Goal: Task Accomplishment & Management: Use online tool/utility

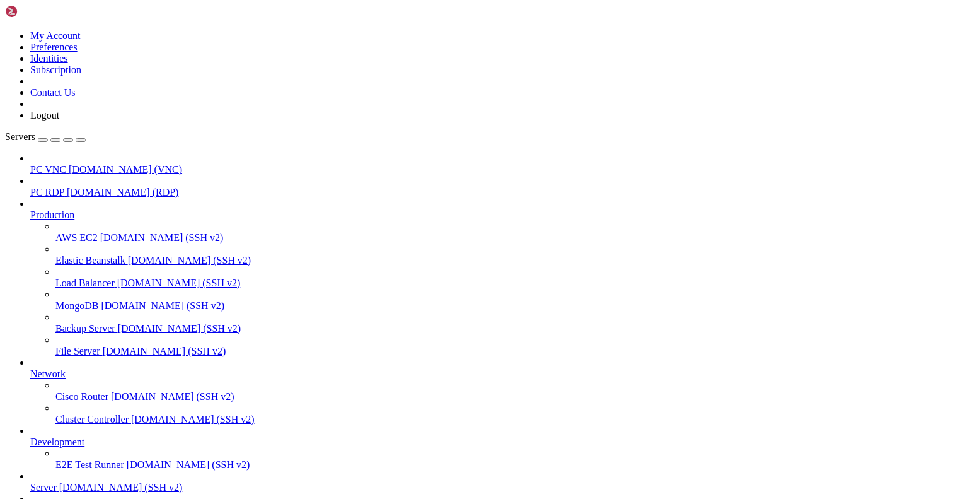
scroll to position [238, 0]
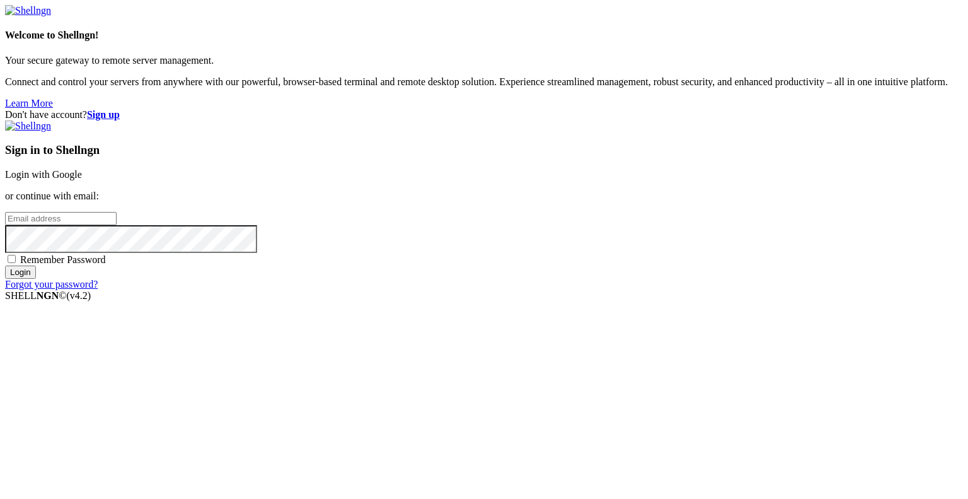
click at [117, 225] on input "email" at bounding box center [61, 218] width 112 height 13
type input "gingerphoenix10@gmail.com"
click at [106, 265] on span "Remember Password" at bounding box center [63, 259] width 86 height 11
click at [16, 263] on input "Remember Password" at bounding box center [12, 259] width 8 height 8
checkbox input "true"
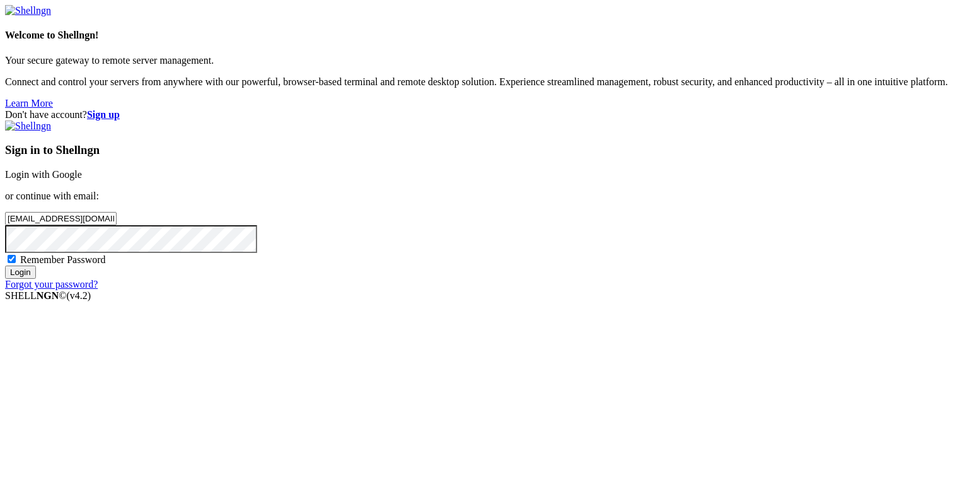
click at [36, 279] on input "Login" at bounding box center [20, 271] width 31 height 13
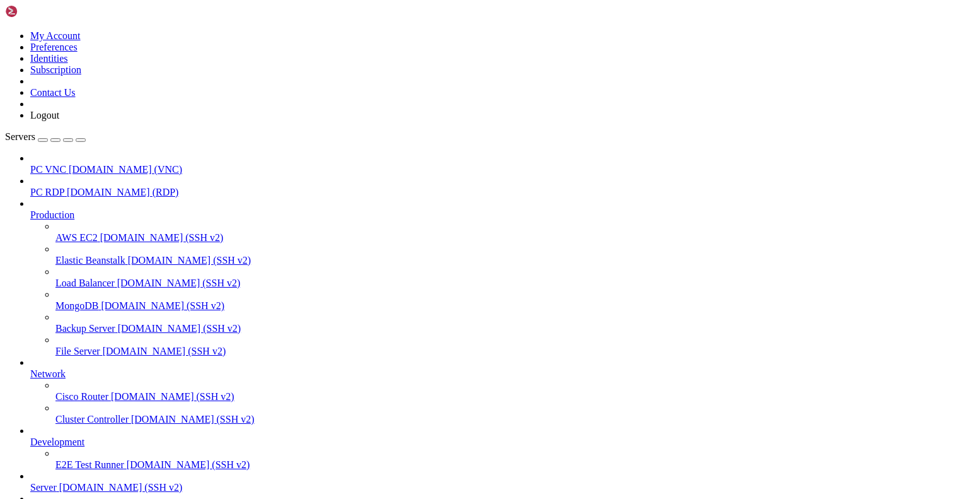
scroll to position [216, 0]
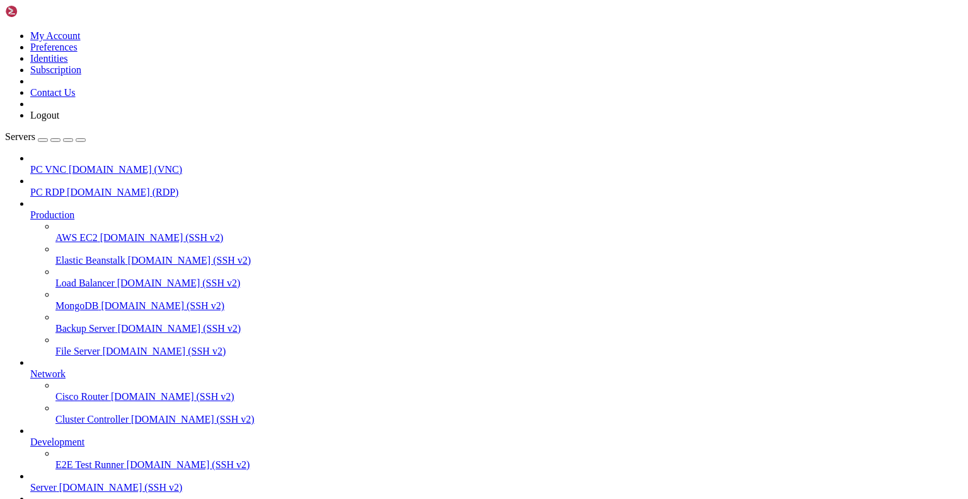
drag, startPoint x: 78, startPoint y: 1285, endPoint x: 12, endPoint y: 1198, distance: 108.4
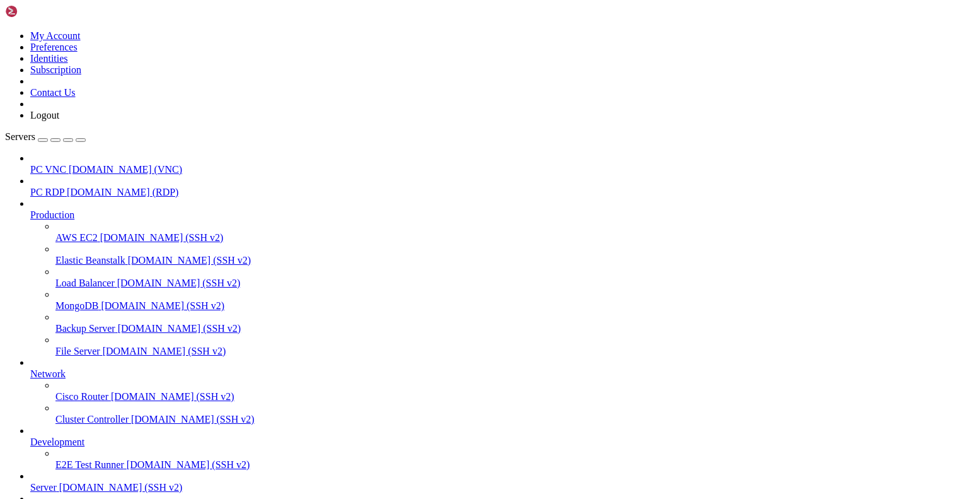
drag, startPoint x: 255, startPoint y: 270, endPoint x: 356, endPoint y: 74, distance: 221.1
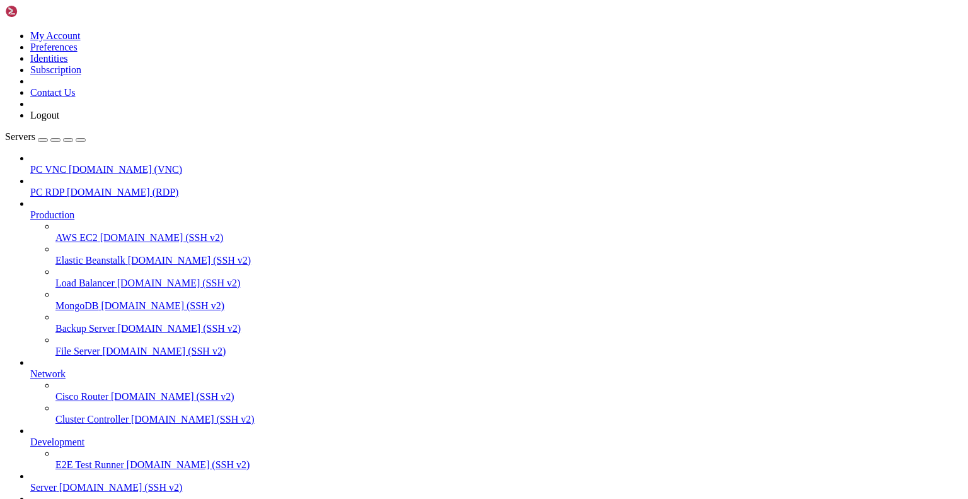
scroll to position [272, 0]
drag, startPoint x: 76, startPoint y: 1236, endPoint x: 54, endPoint y: 1142, distance: 96.5
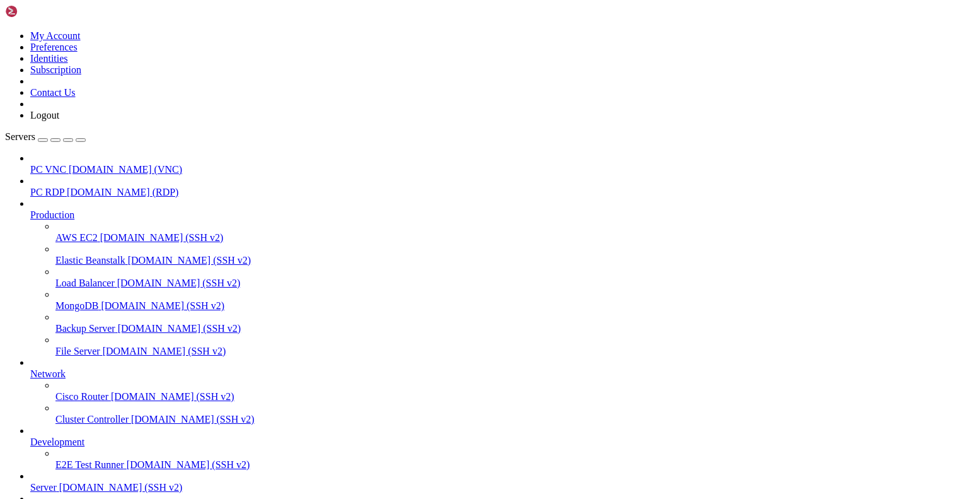
drag, startPoint x: 100, startPoint y: 1267, endPoint x: 12, endPoint y: 985, distance: 295.7
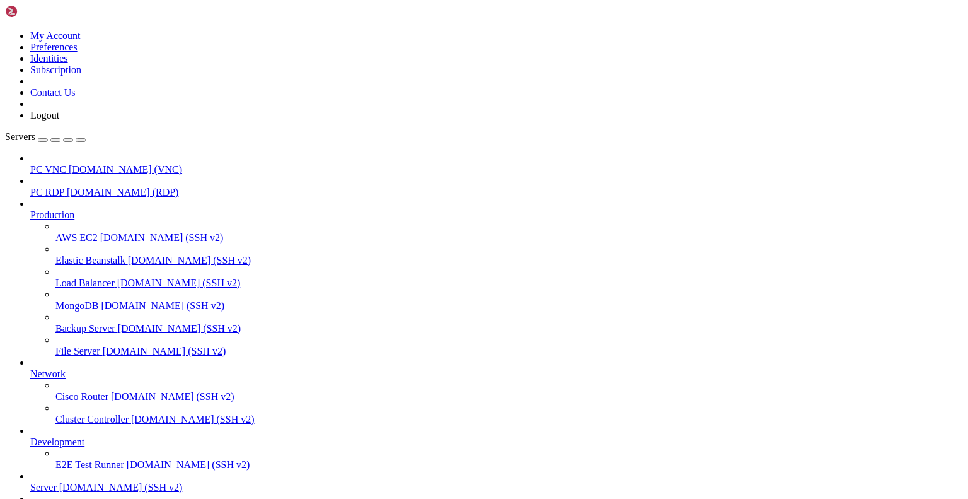
drag, startPoint x: 252, startPoint y: 905, endPoint x: 86, endPoint y: 903, distance: 166.4
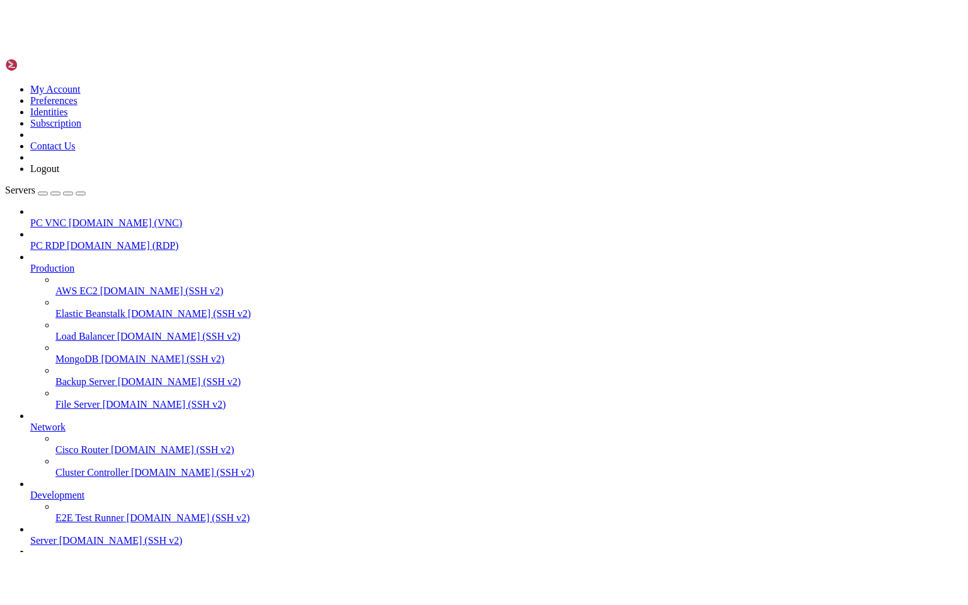
scroll to position [340, 0]
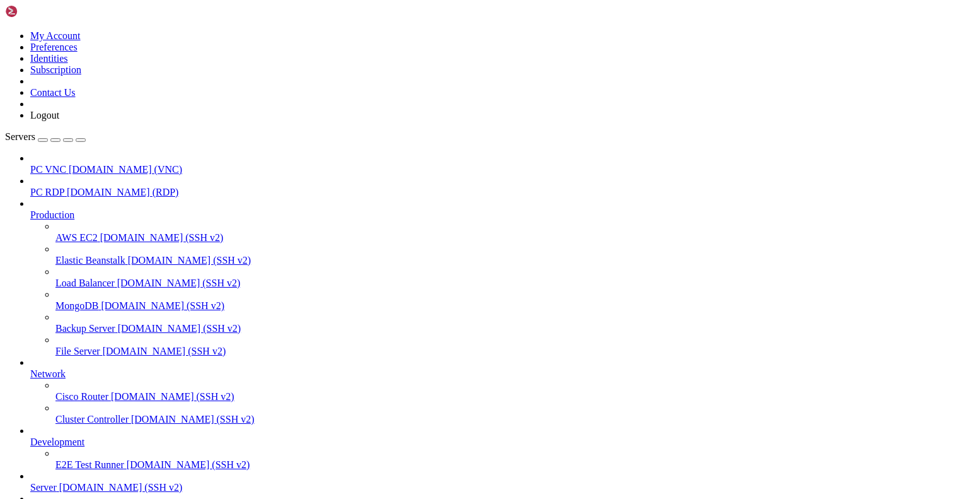
drag, startPoint x: 563, startPoint y: 358, endPoint x: 0, endPoint y: 282, distance: 568.1
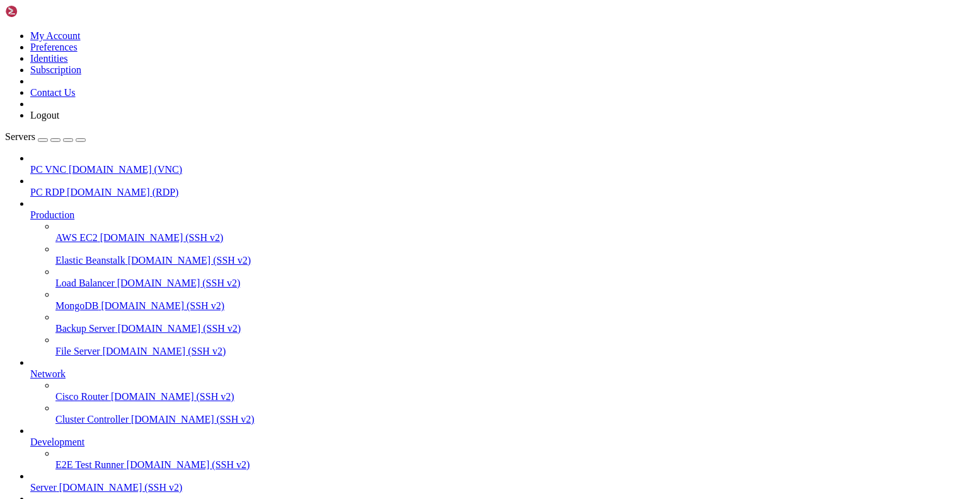
click at [81, 140] on icon "button" at bounding box center [81, 140] width 0 height 0
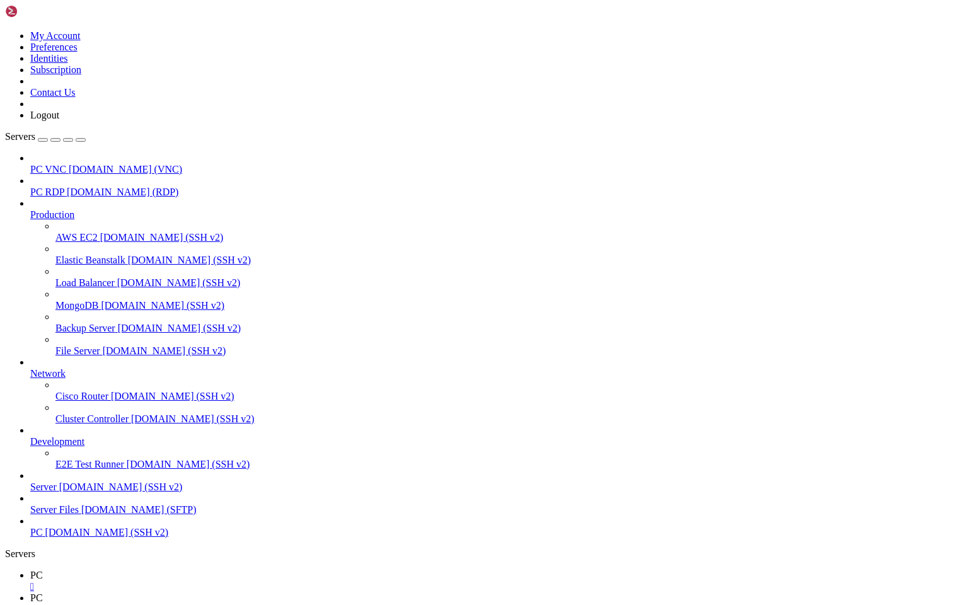
scroll to position [227, 0]
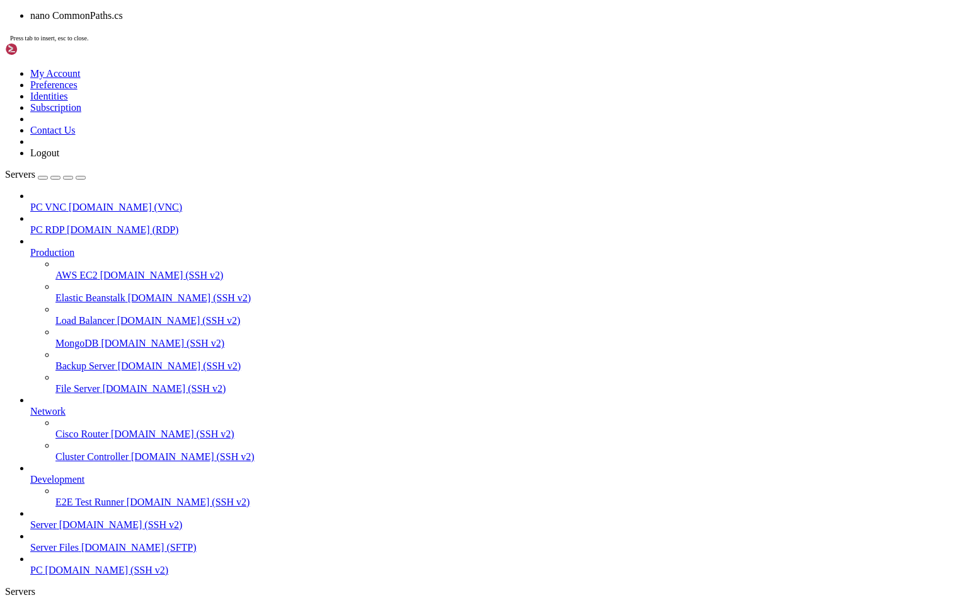
scroll to position [1702, 0]
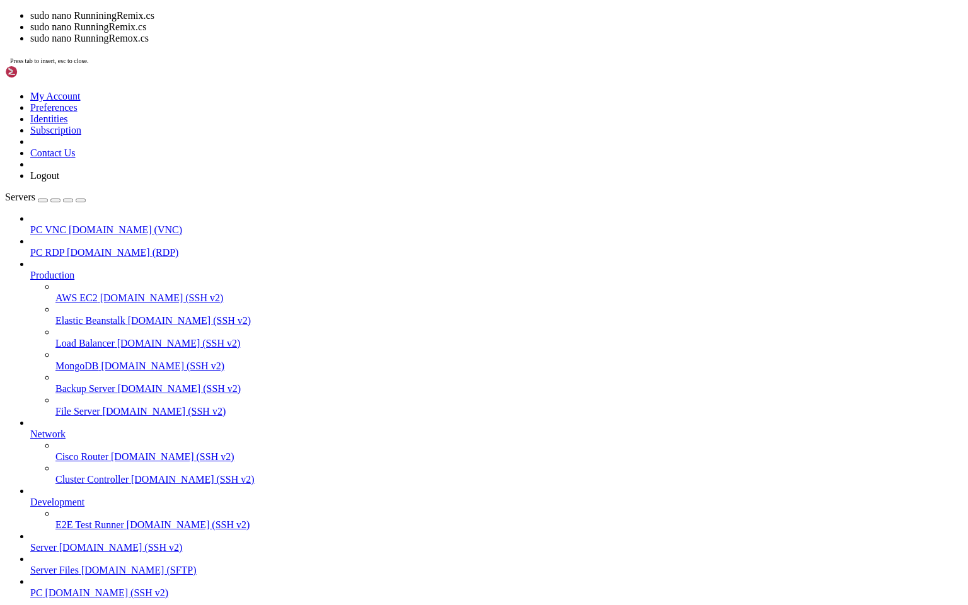
scroll to position [2088, 0]
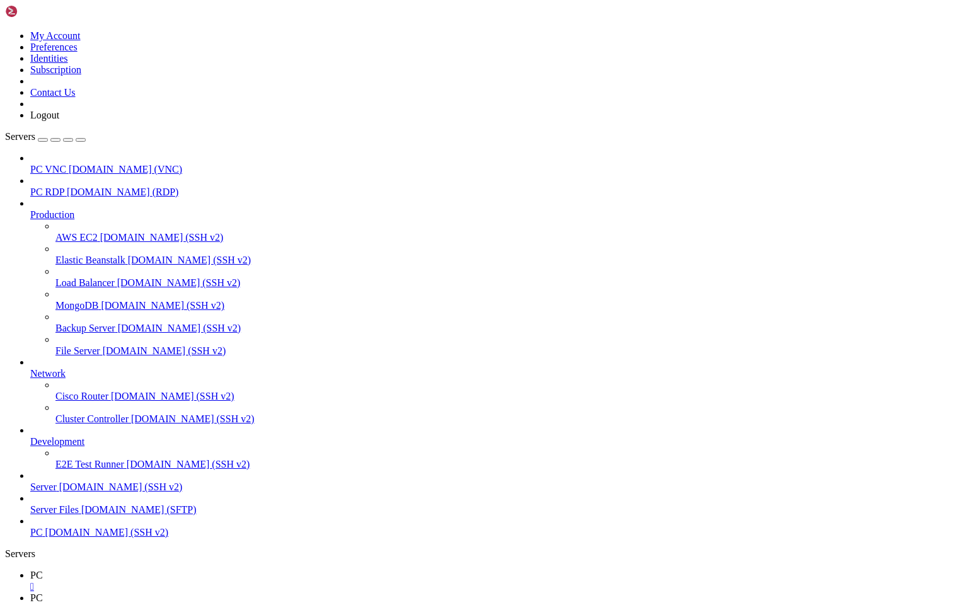
scroll to position [2111, 0]
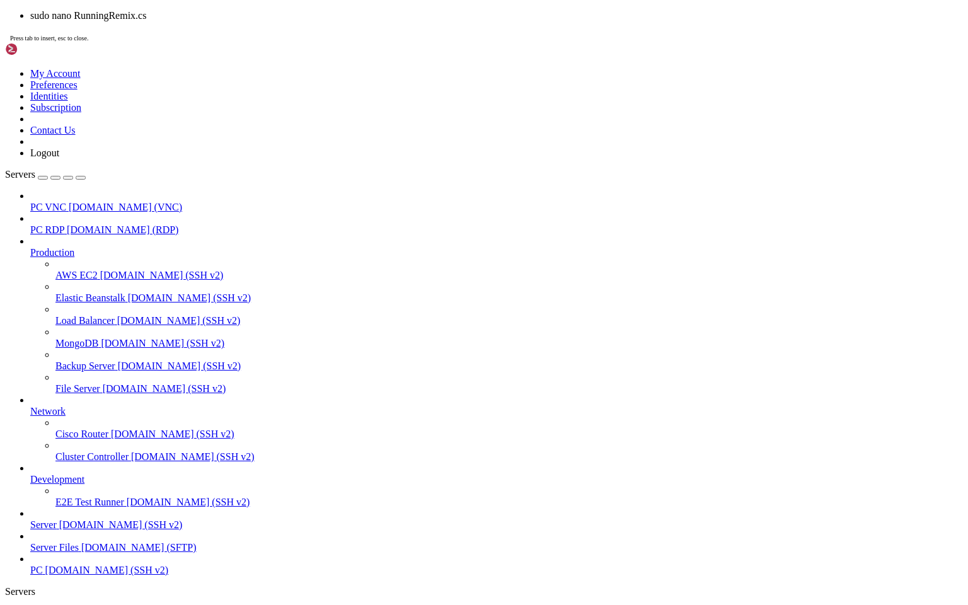
scroll to position [2156, 0]
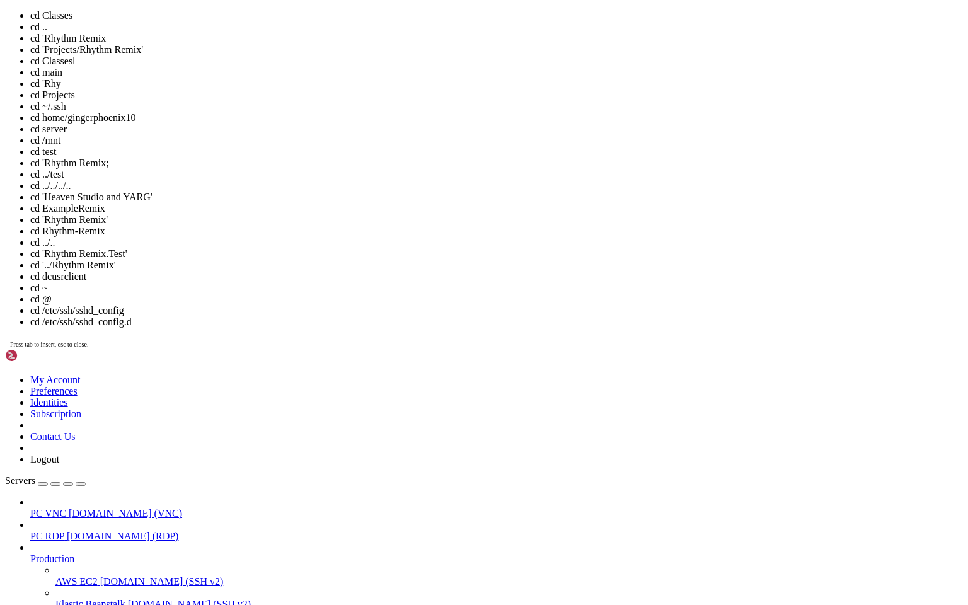
scroll to position [2224, 0]
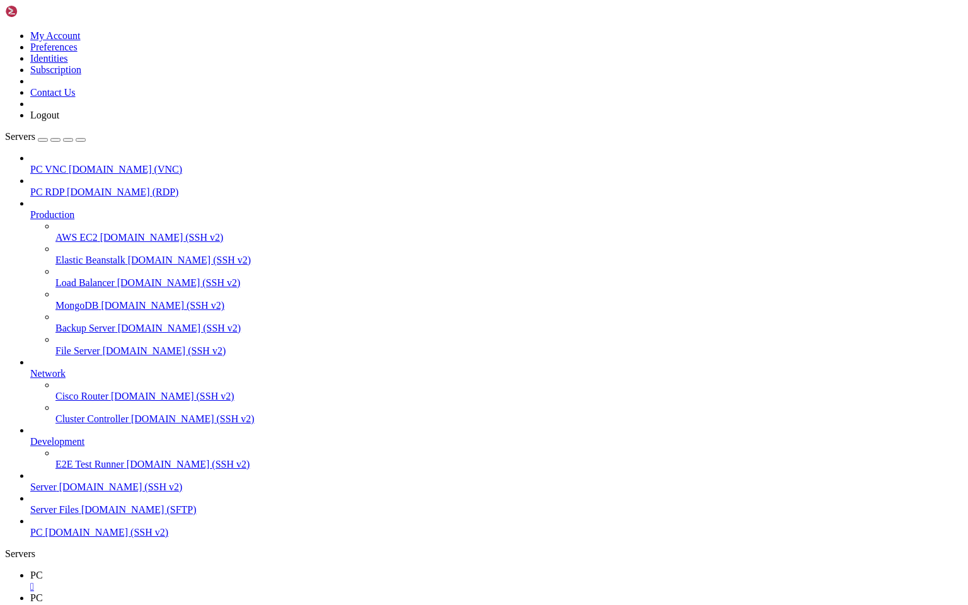
scroll to position [1736, 0]
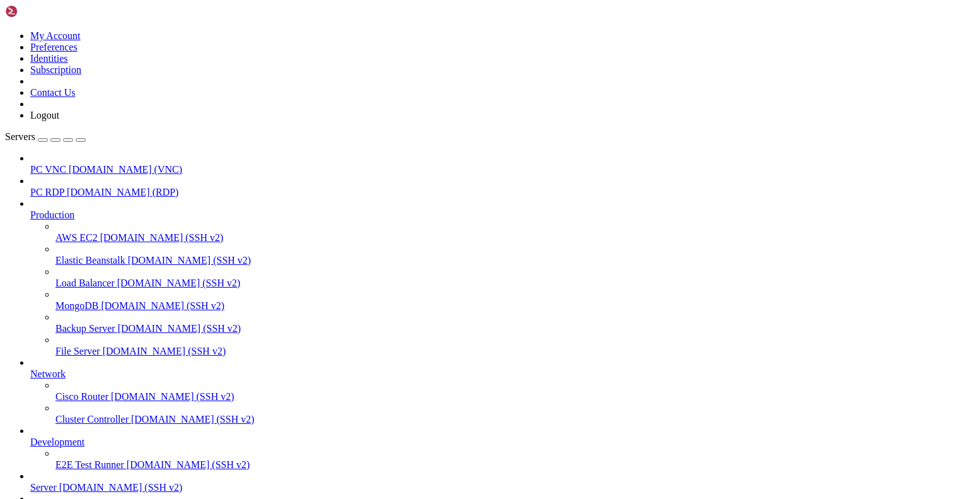
scroll to position [3484, 0]
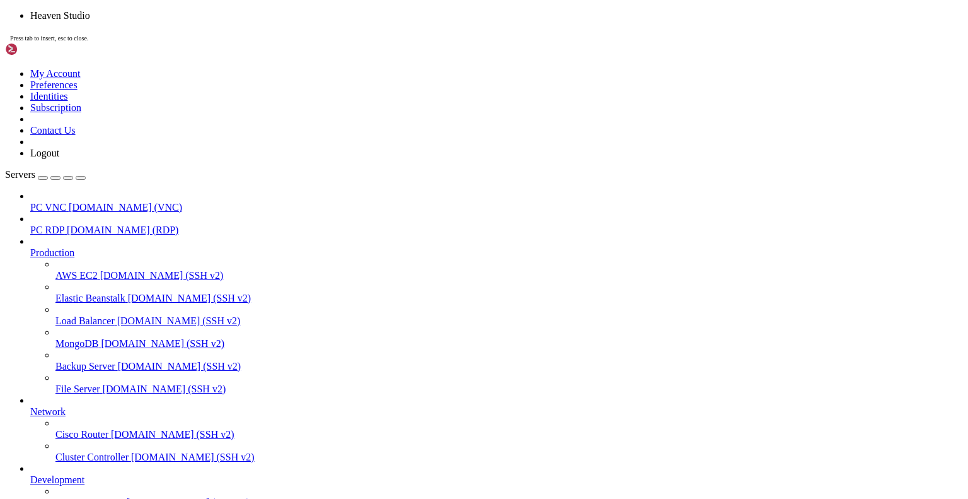
scroll to position [2043, 0]
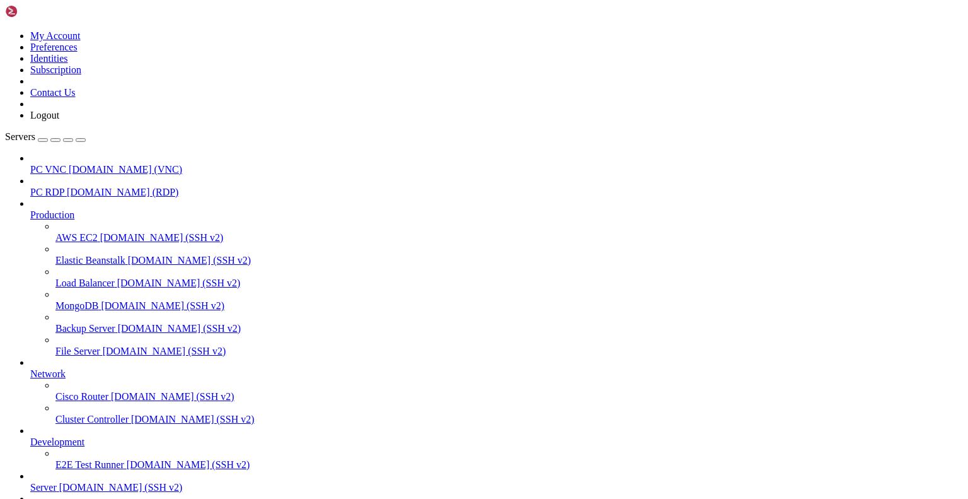
scroll to position [7342, 0]
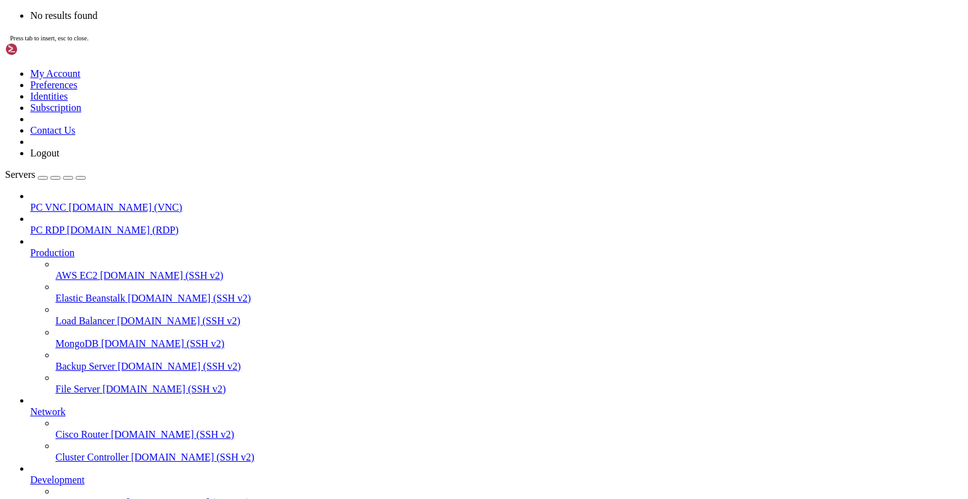
scroll to position [3280, 0]
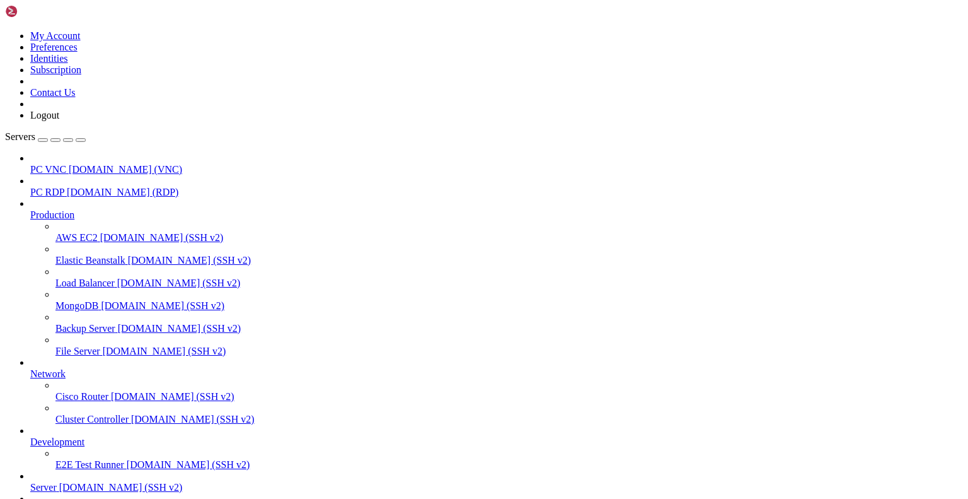
drag, startPoint x: 345, startPoint y: 1313, endPoint x: 87, endPoint y: 1325, distance: 258.1
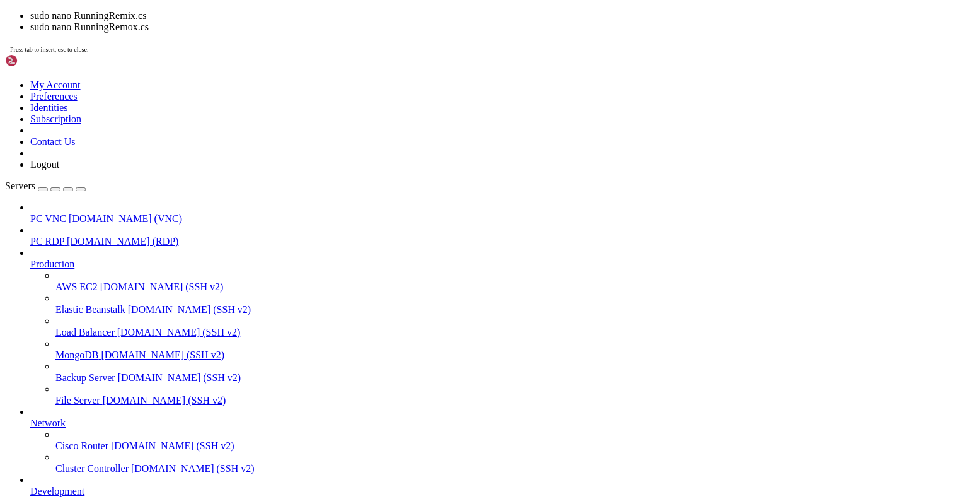
scroll to position [3552, 0]
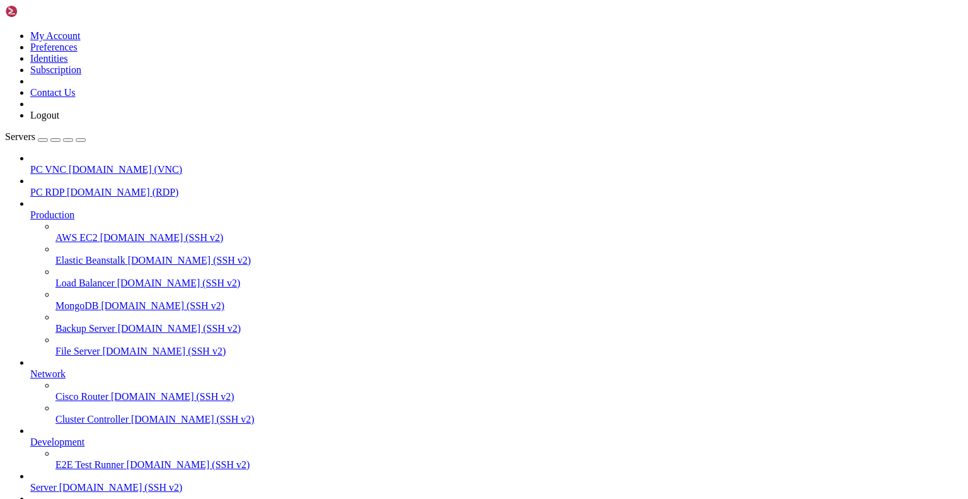
scroll to position [8976, 0]
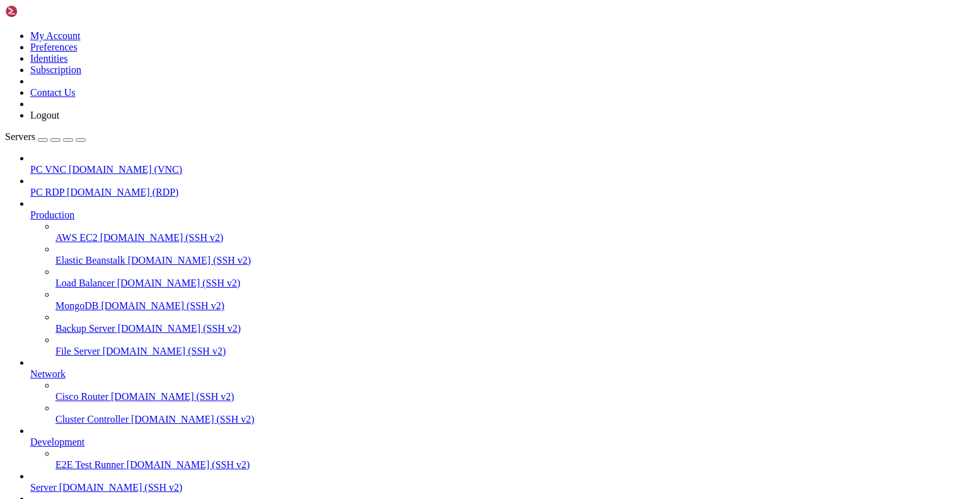
scroll to position [10622, 0]
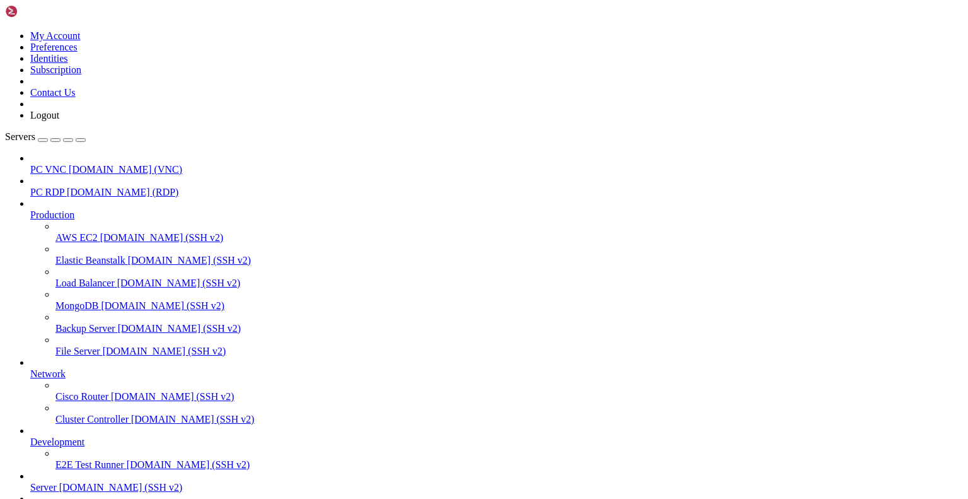
drag, startPoint x: 603, startPoint y: 30, endPoint x: 321, endPoint y: 5, distance: 283.5
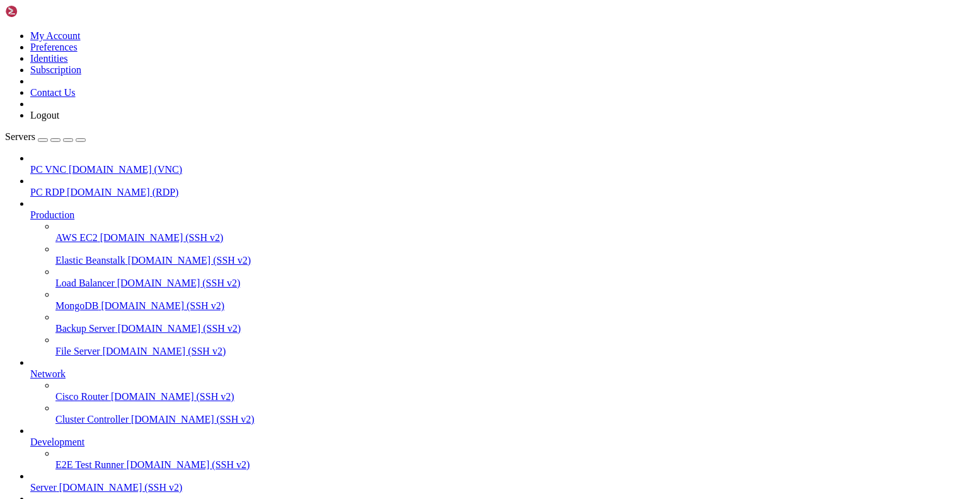
drag, startPoint x: 594, startPoint y: 37, endPoint x: 472, endPoint y: 30, distance: 123.1
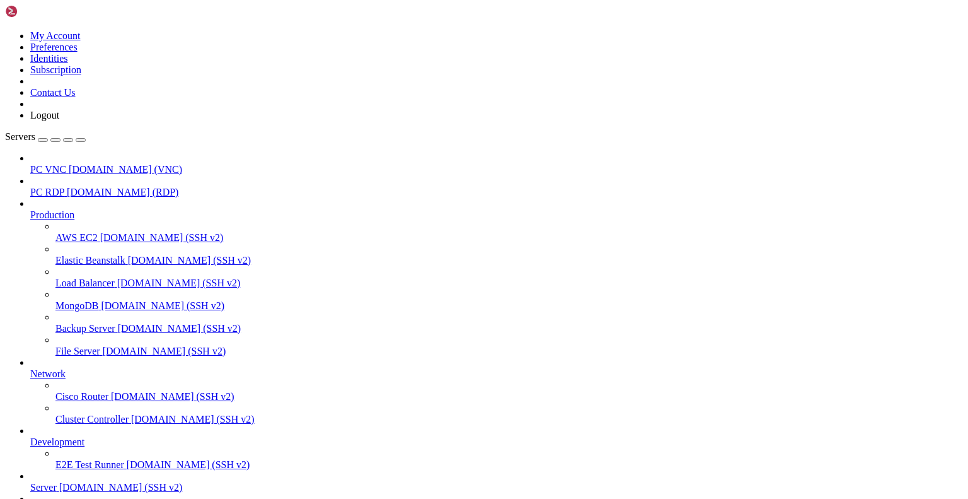
scroll to position [4709, 0]
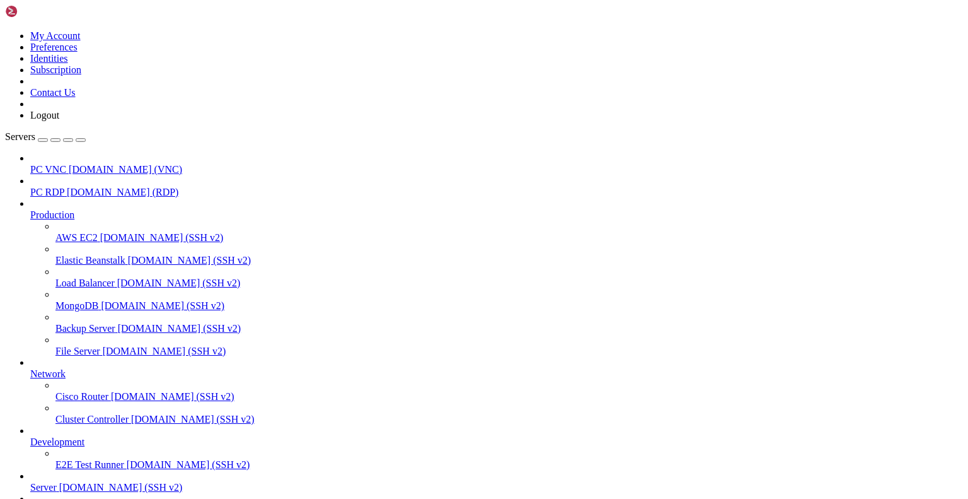
scroll to position [3949, 0]
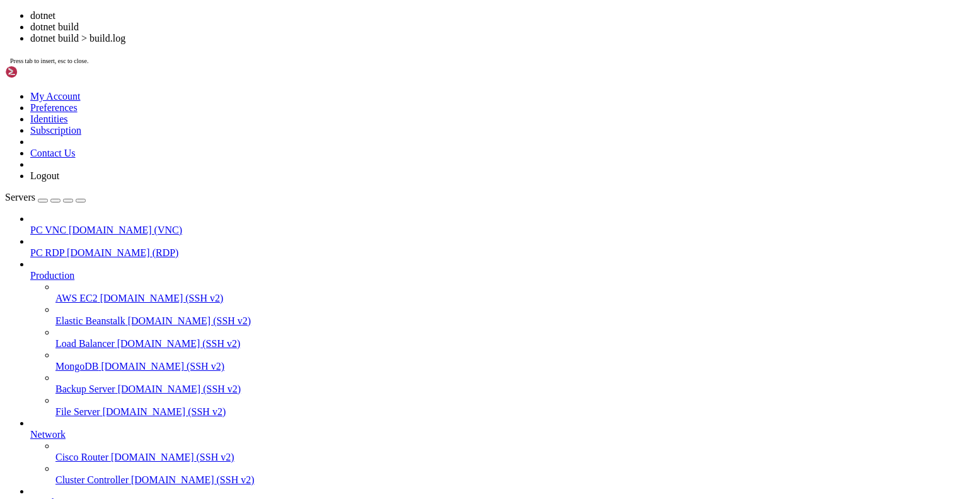
scroll to position [5141, 0]
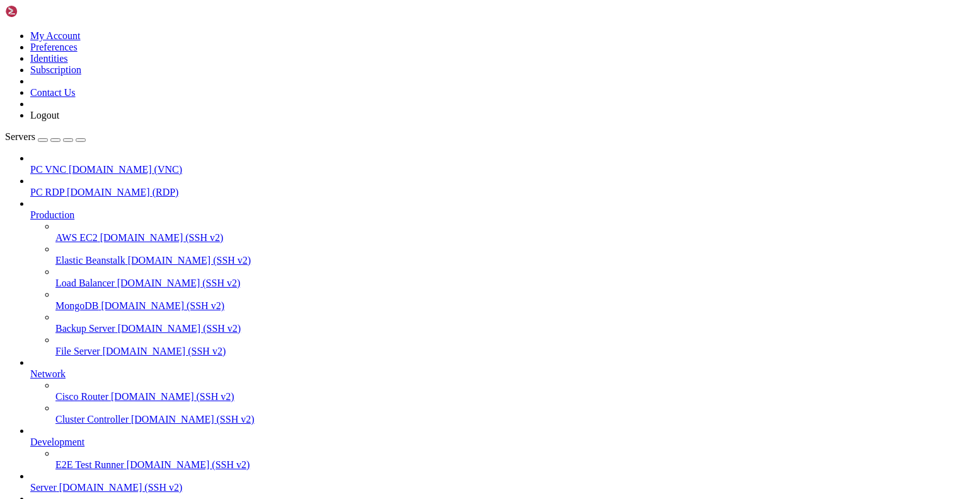
scroll to position [4017, 0]
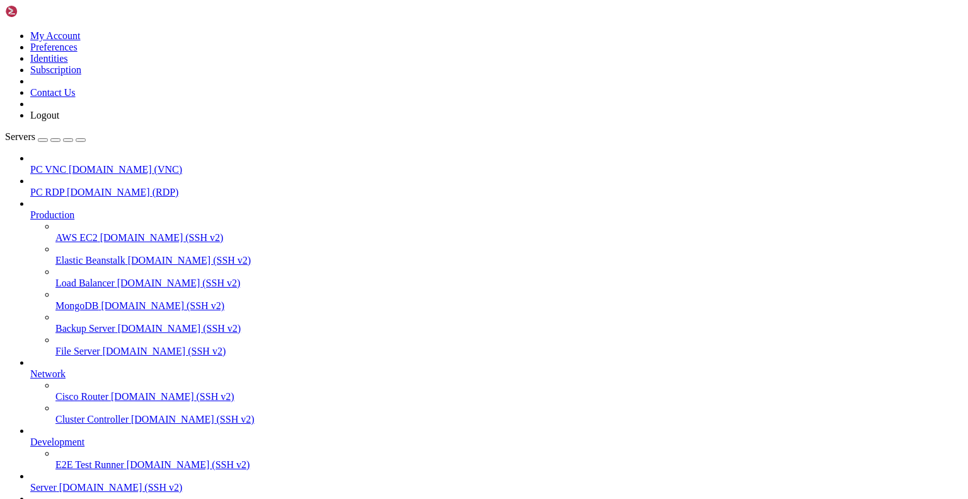
scroll to position [8148, 0]
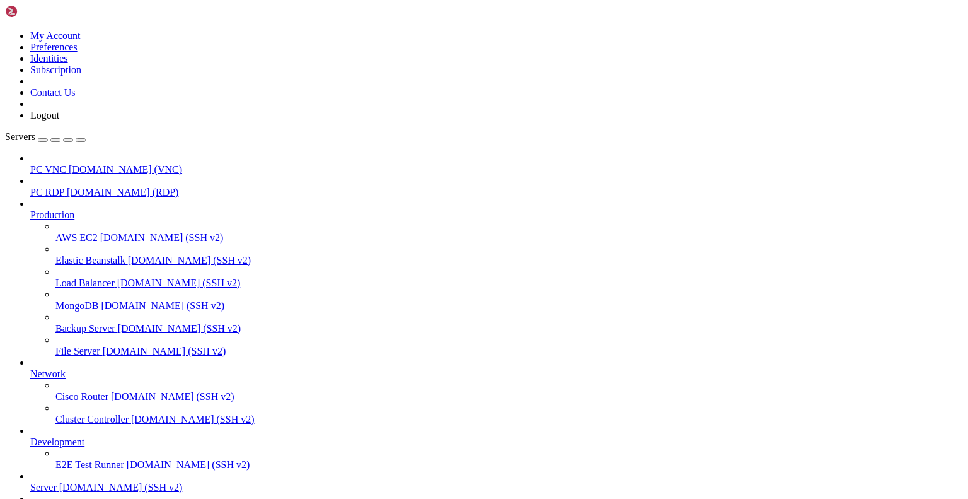
scroll to position [4244, 0]
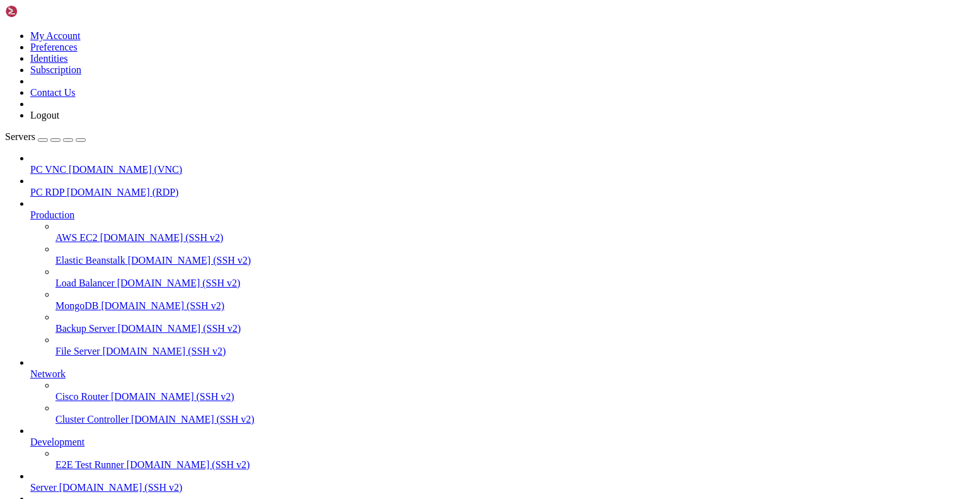
scroll to position [9453, 0]
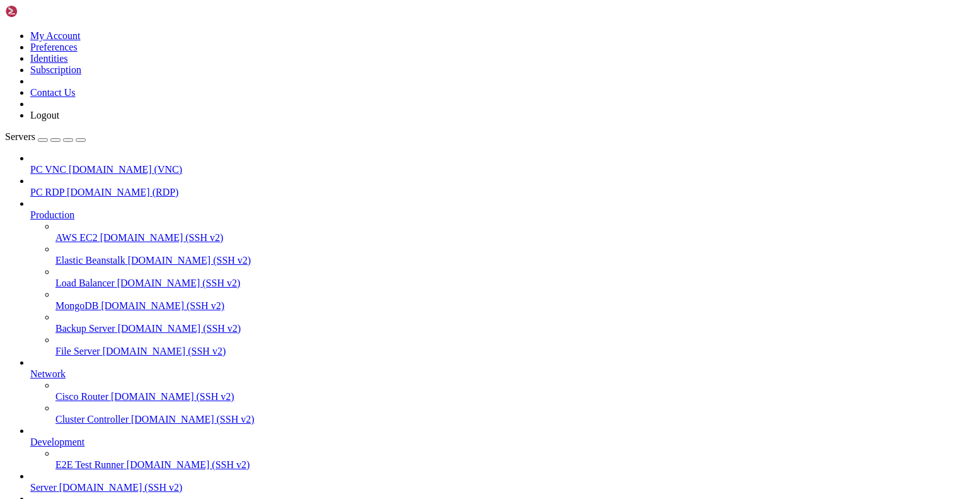
scroll to position [9962, 0]
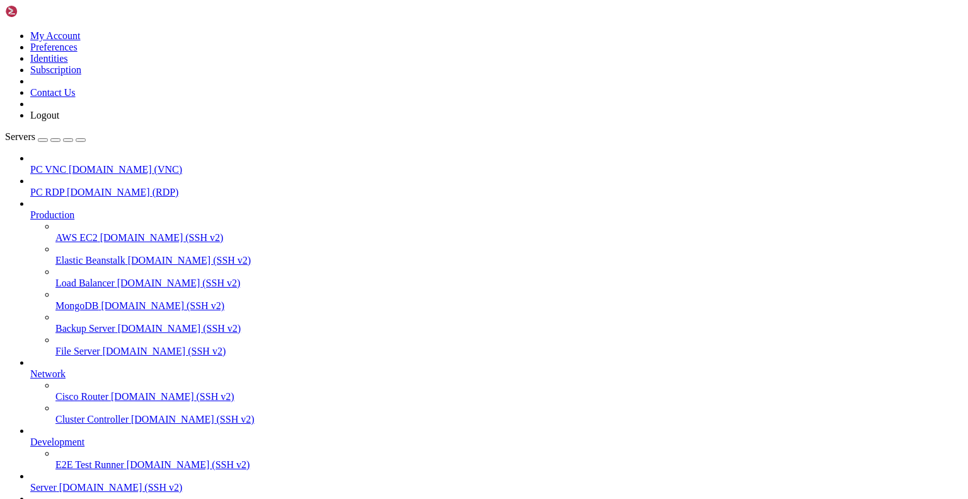
scroll to position [5, 0]
drag, startPoint x: 10, startPoint y: 849, endPoint x: 200, endPoint y: 1200, distance: 398.6
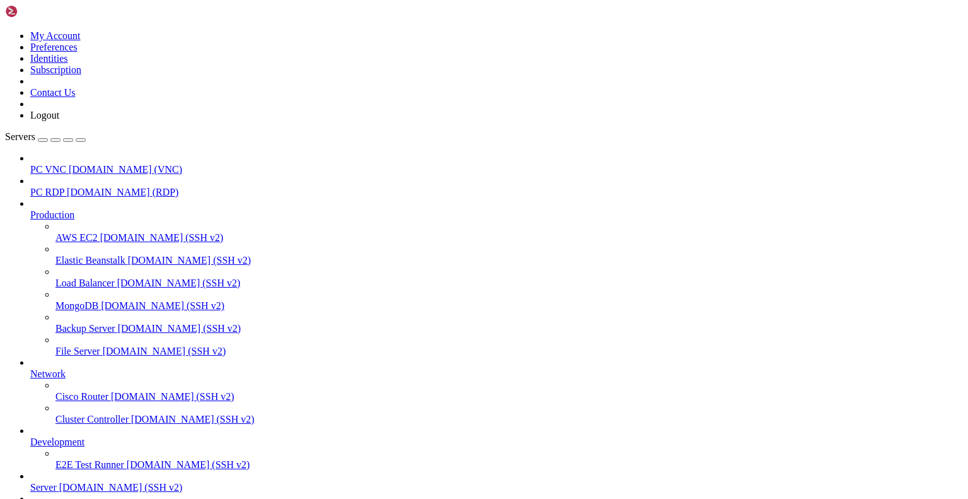
scroll to position [117166, 0]
click at [57, 482] on span "Server" at bounding box center [43, 487] width 26 height 11
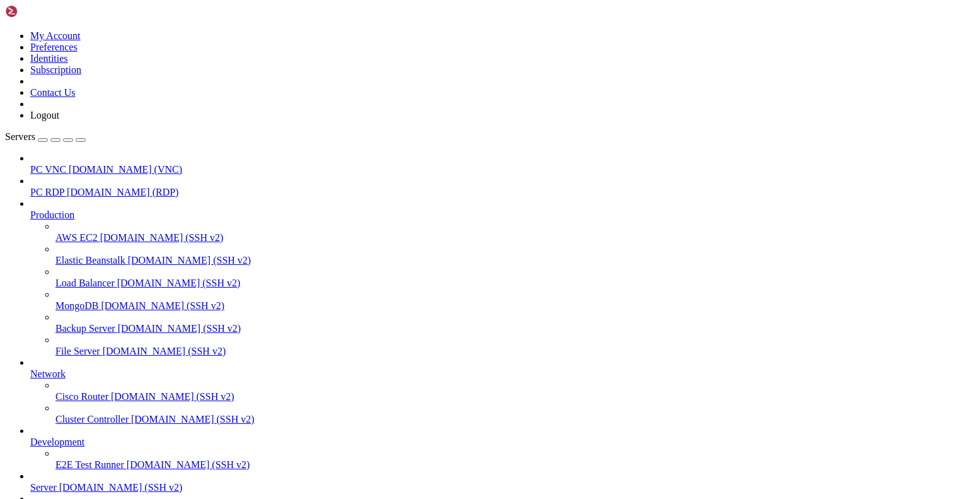
drag, startPoint x: 203, startPoint y: 952, endPoint x: 53, endPoint y: 950, distance: 150.1
copy x-row "eval "$(starship init bash)""
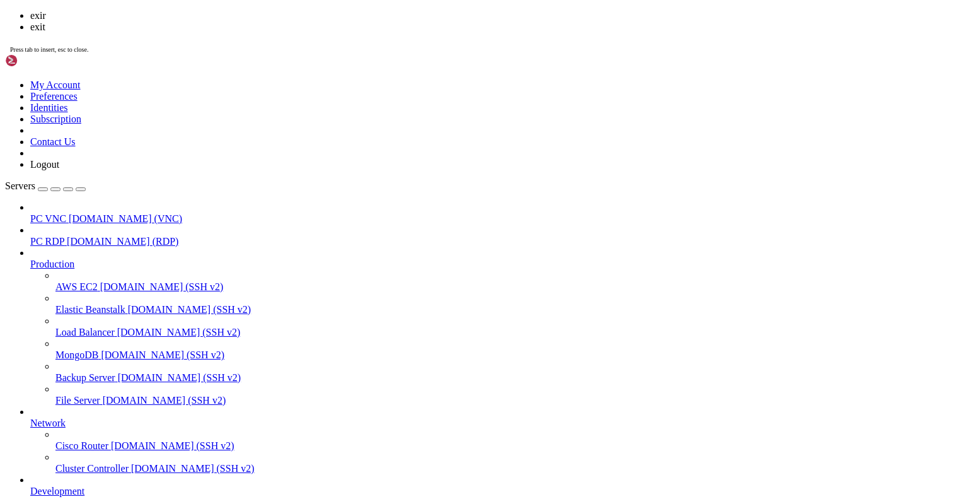
scroll to position [11768, 0]
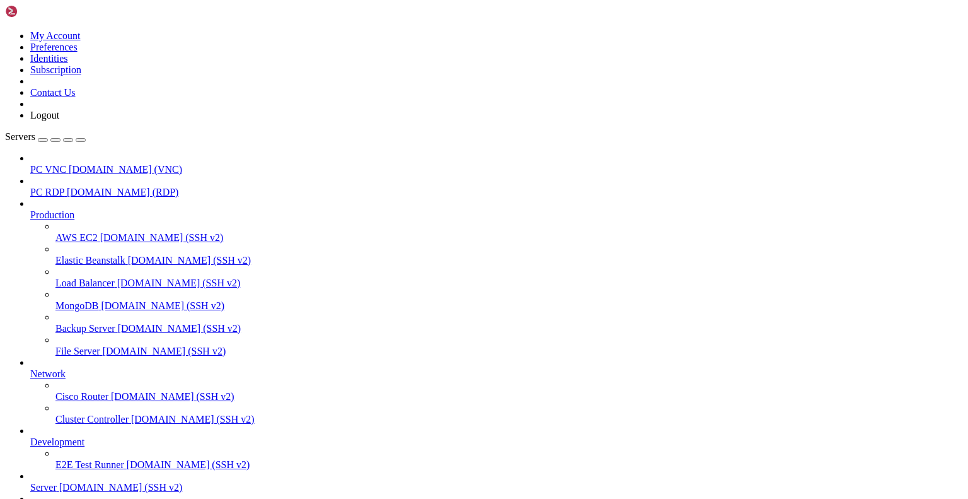
drag, startPoint x: 563, startPoint y: 409, endPoint x: 585, endPoint y: 402, distance: 23.3
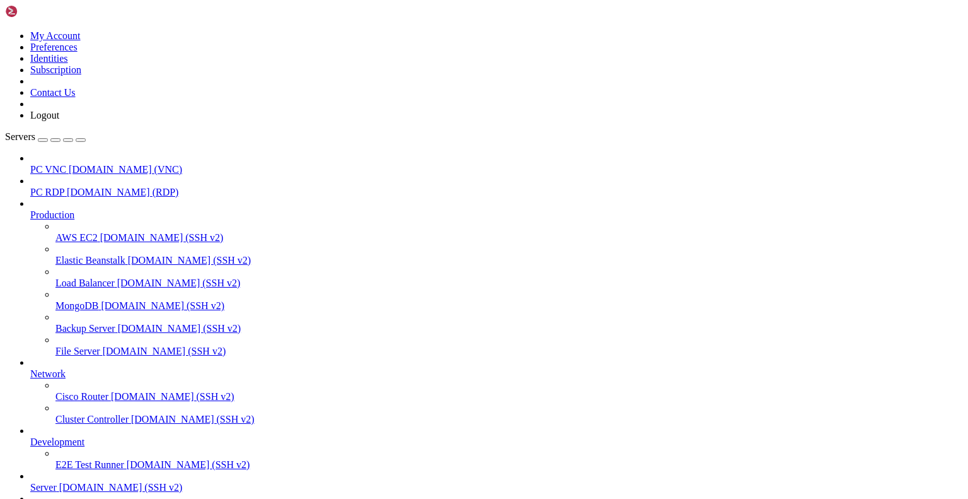
click at [86, 138] on button "button" at bounding box center [81, 140] width 10 height 4
